Goal: Task Accomplishment & Management: Manage account settings

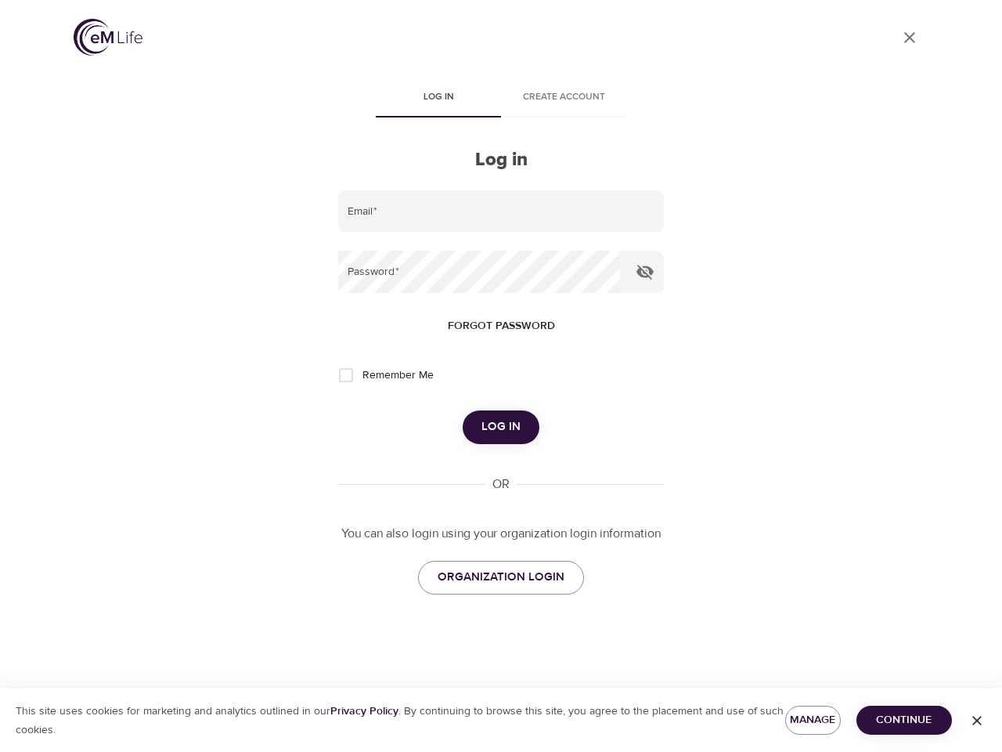
click at [438, 99] on span "Log in" at bounding box center [438, 97] width 106 height 16
click at [564, 99] on span "Create account" at bounding box center [563, 97] width 106 height 16
click at [501, 211] on input "email" at bounding box center [501, 211] width 326 height 42
click at [645, 272] on icon "button" at bounding box center [645, 272] width 17 height 15
click at [501, 326] on span "Forgot password" at bounding box center [501, 326] width 107 height 20
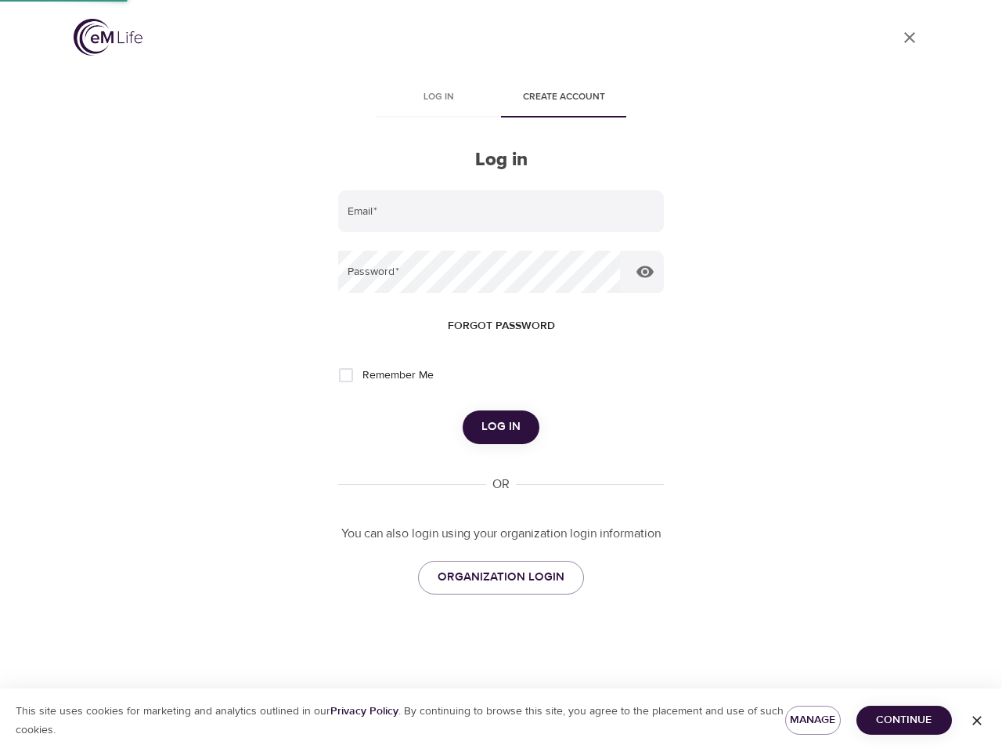
click at [501, 427] on span "Log in" at bounding box center [501, 427] width 39 height 20
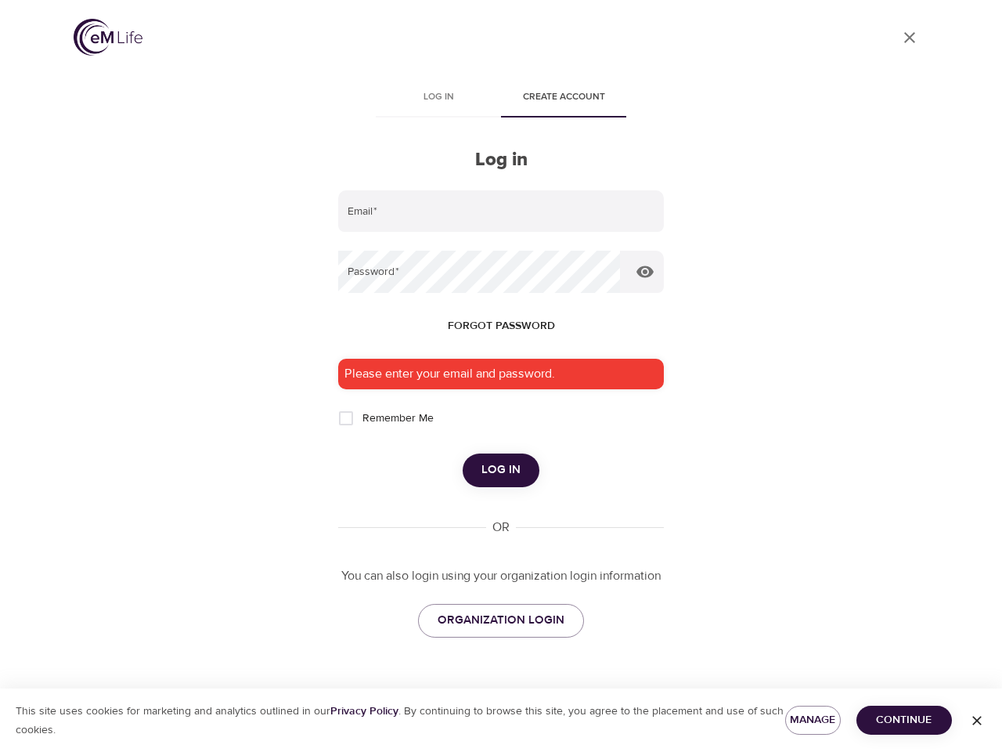
click at [813, 720] on span "Manage" at bounding box center [813, 720] width 31 height 20
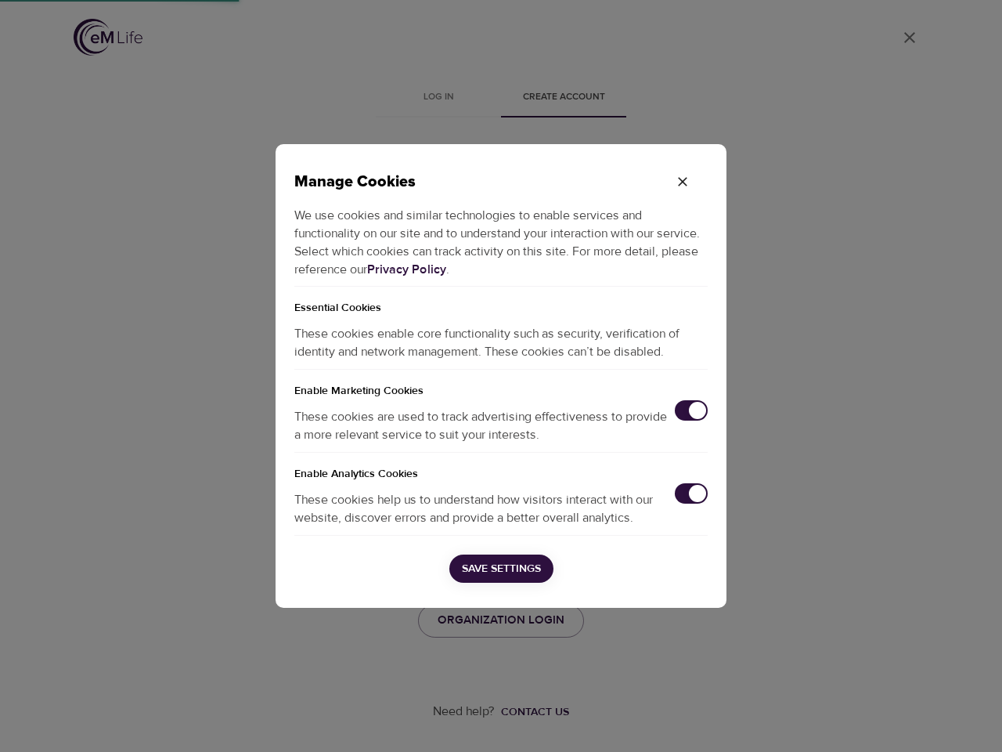
click at [904, 720] on div "Manage Cookies We use cookies and similar technologies to enable services and f…" at bounding box center [501, 376] width 1002 height 752
click at [977, 720] on div "Manage Cookies We use cookies and similar technologies to enable services and f…" at bounding box center [501, 376] width 1002 height 752
